Goal: Task Accomplishment & Management: Use online tool/utility

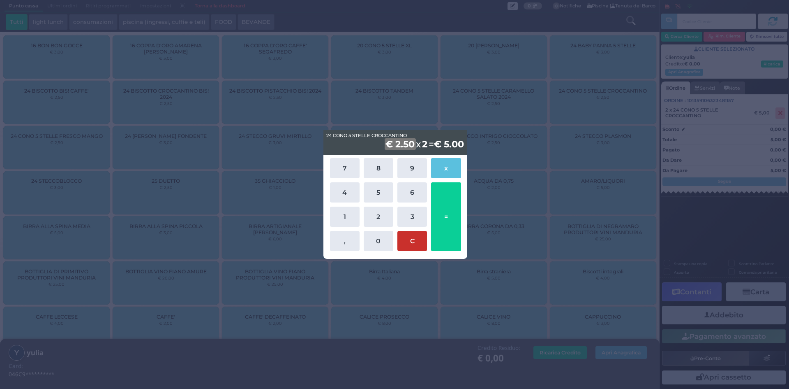
click at [409, 241] on button "C" at bounding box center [413, 241] width 30 height 20
click at [504, 238] on div "24 CONO 5 STELLE CROCCANTINO 24 CONO 5 STELLE CROCCANTINO € 2.50 x 2 = € 5.00 7…" at bounding box center [394, 194] width 789 height 389
click at [407, 240] on button "C" at bounding box center [413, 241] width 30 height 20
click at [406, 240] on button "C" at bounding box center [413, 241] width 30 height 20
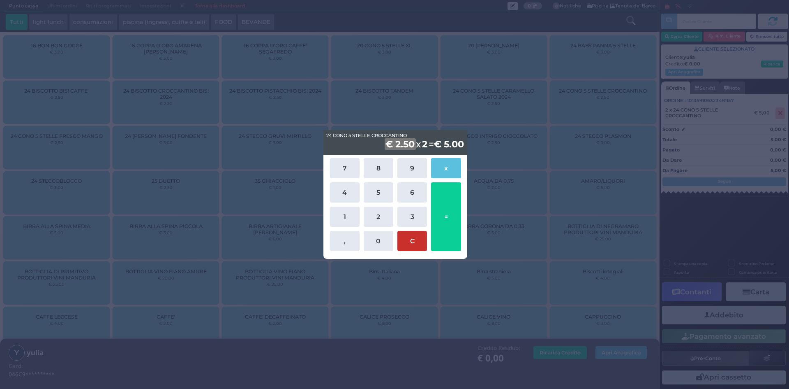
click at [406, 240] on button "C" at bounding box center [413, 241] width 30 height 20
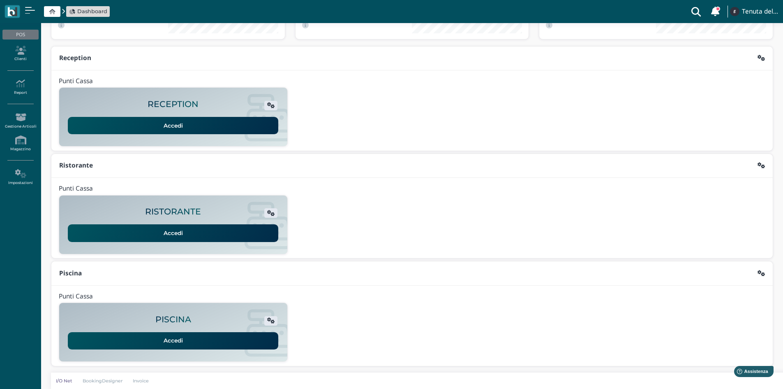
click at [214, 333] on link "Accedi" at bounding box center [173, 340] width 210 height 17
click at [28, 53] on icon at bounding box center [20, 50] width 36 height 9
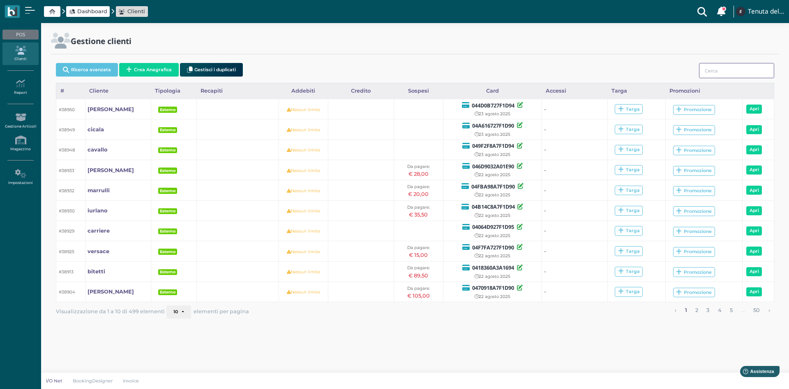
click at [727, 74] on input "search" at bounding box center [736, 70] width 75 height 15
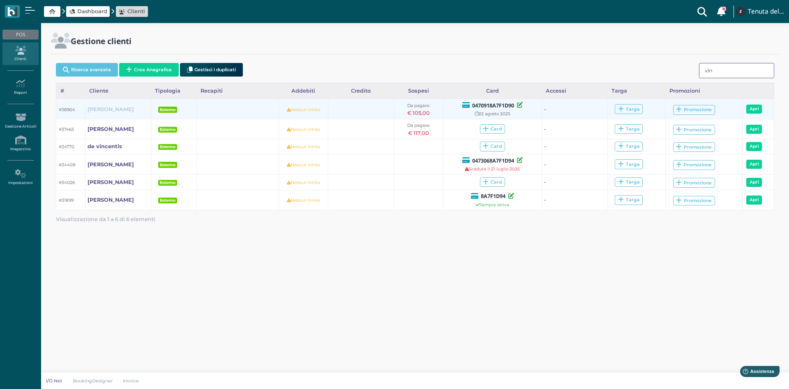
type input "vin"
click at [102, 108] on b "[PERSON_NAME]" at bounding box center [111, 109] width 46 height 6
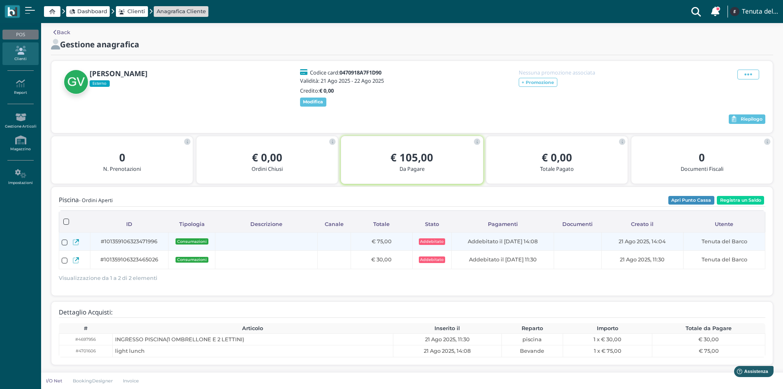
scroll to position [10, 0]
